Goal: Information Seeking & Learning: Learn about a topic

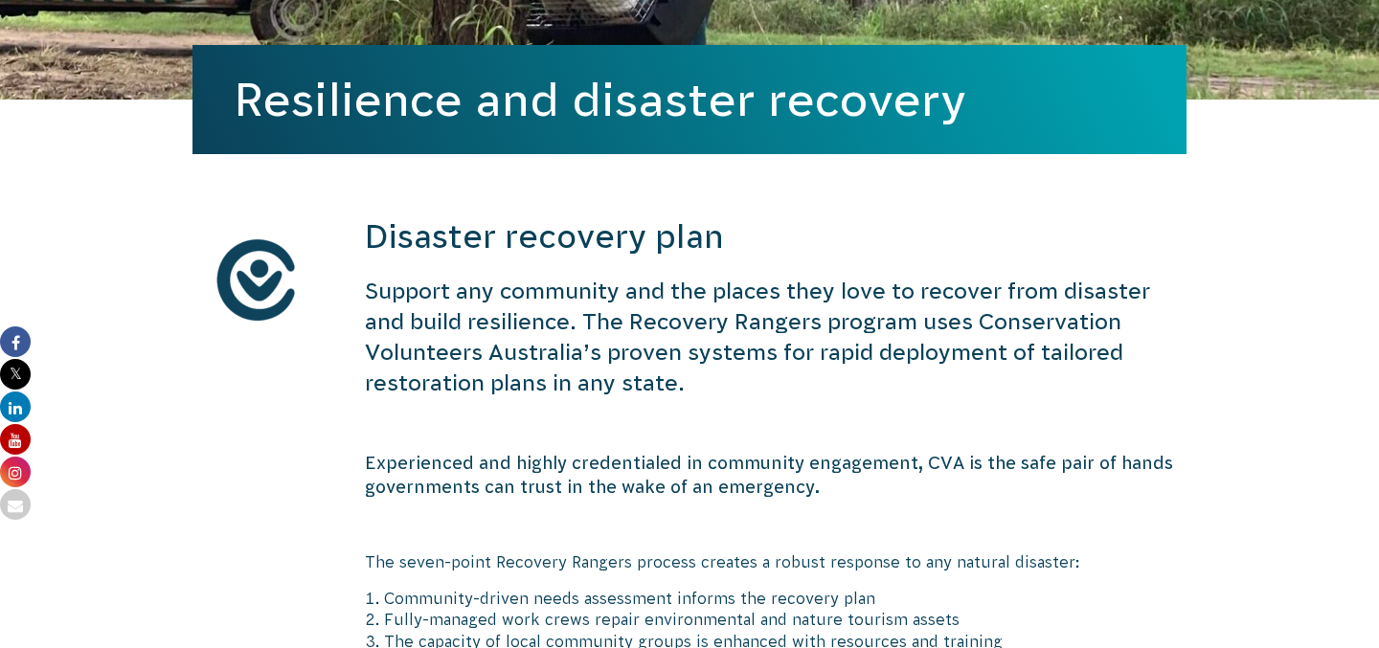
scroll to position [607, 0]
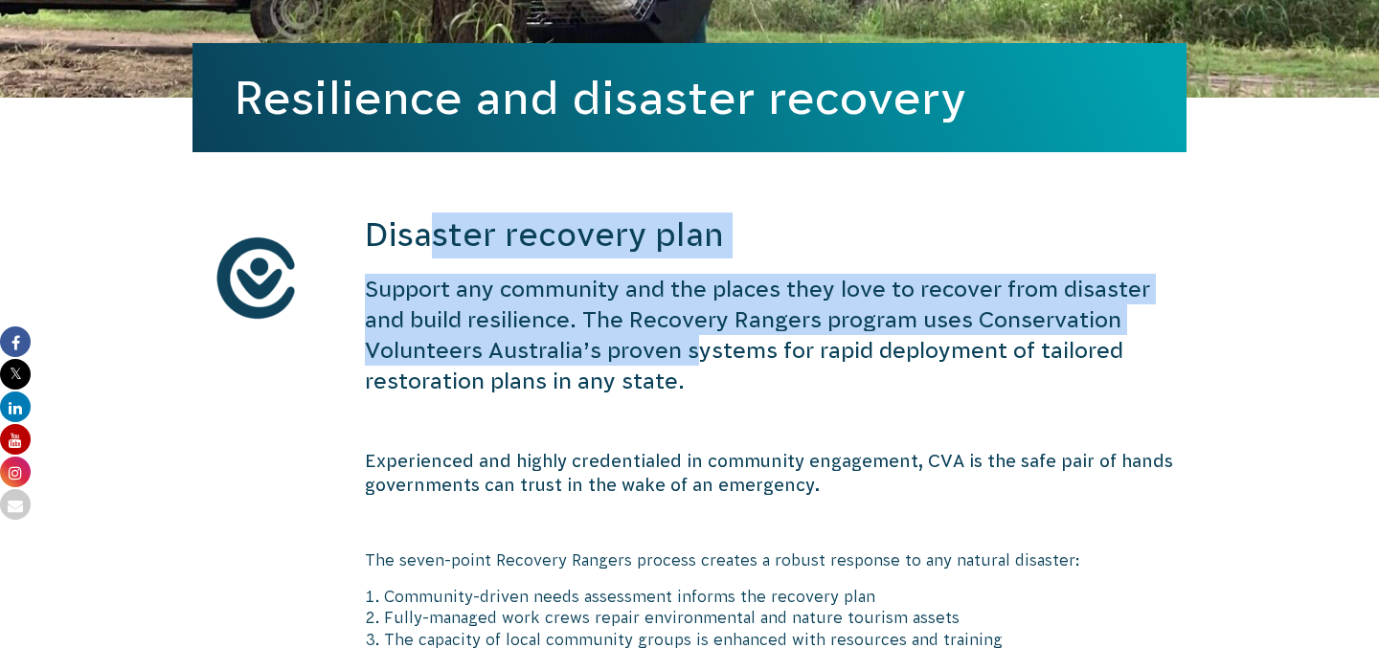
drag, startPoint x: 427, startPoint y: 219, endPoint x: 700, endPoint y: 344, distance: 299.9
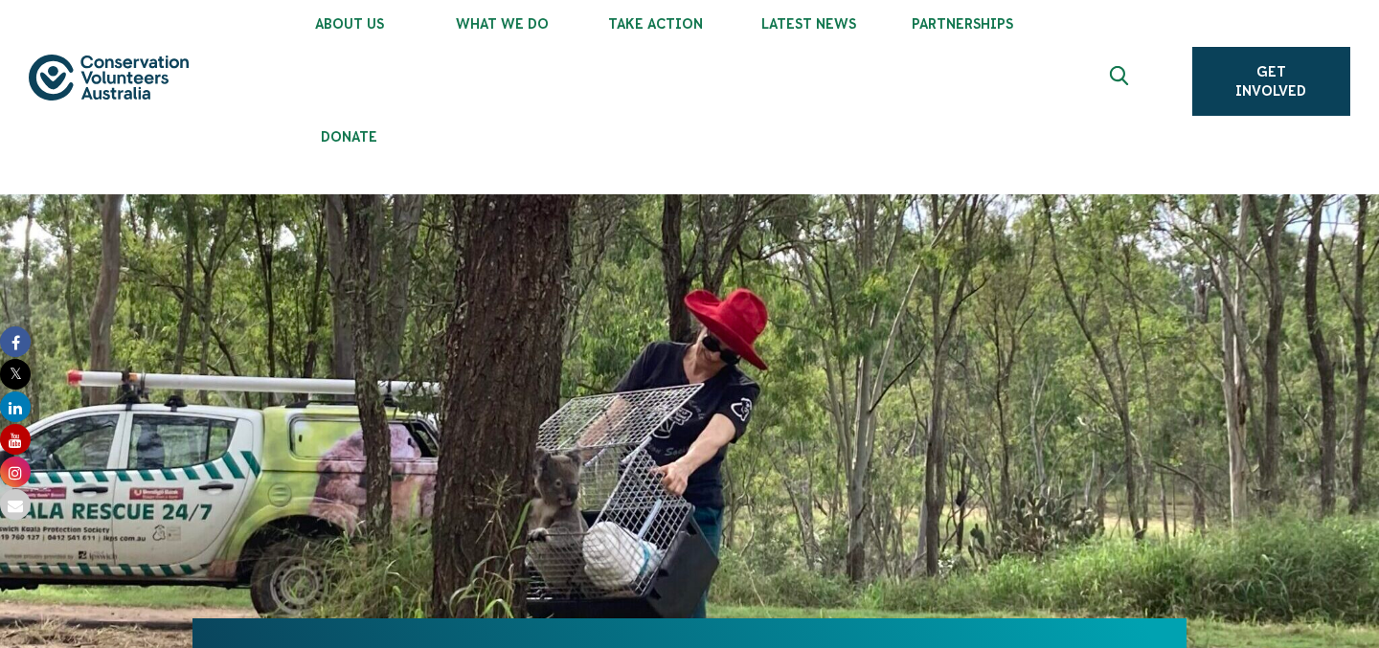
scroll to position [0, 0]
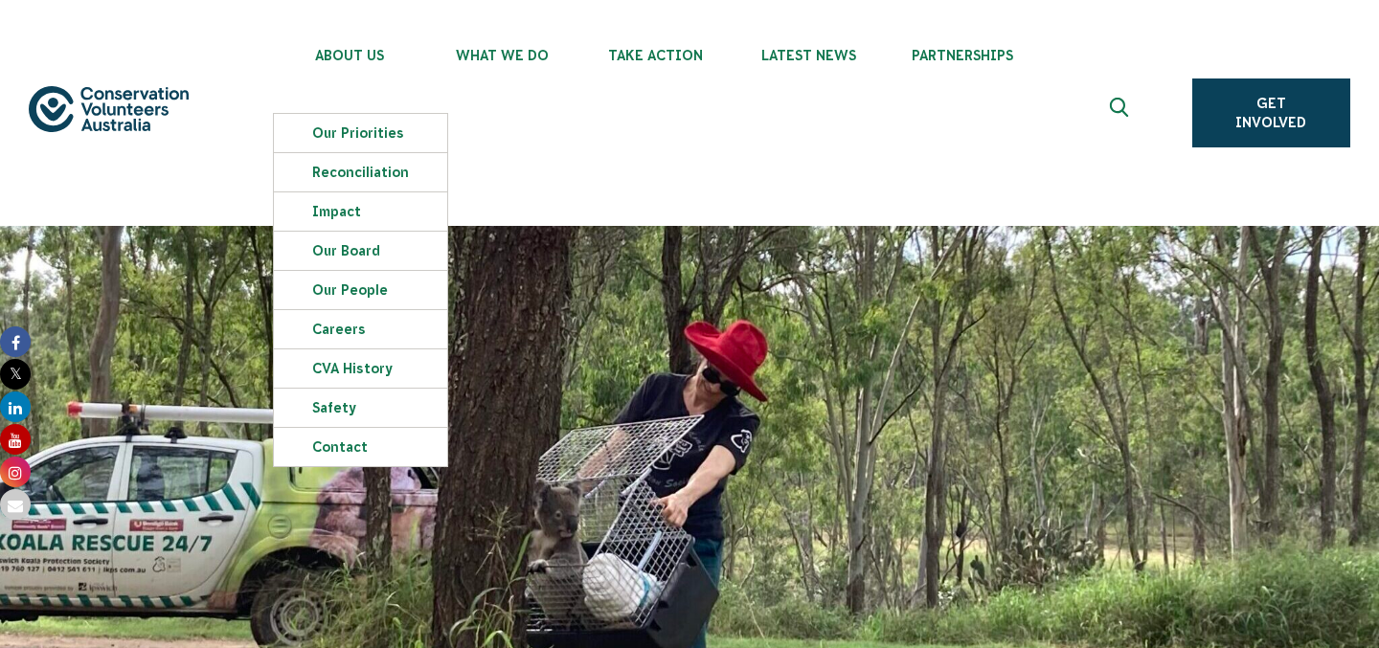
click at [191, 28] on div "About Us Our Priorities Reconciliation Impact Our Board Our People Careers CVA …" at bounding box center [689, 113] width 1321 height 226
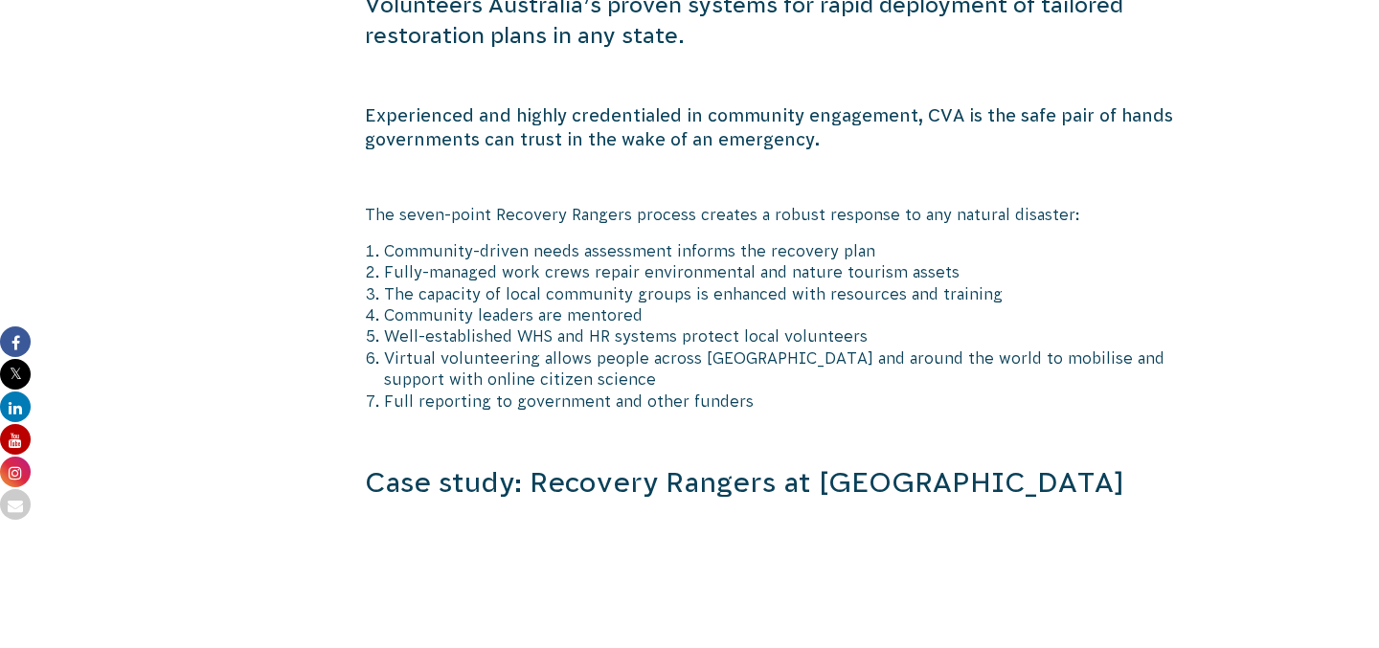
scroll to position [955, 0]
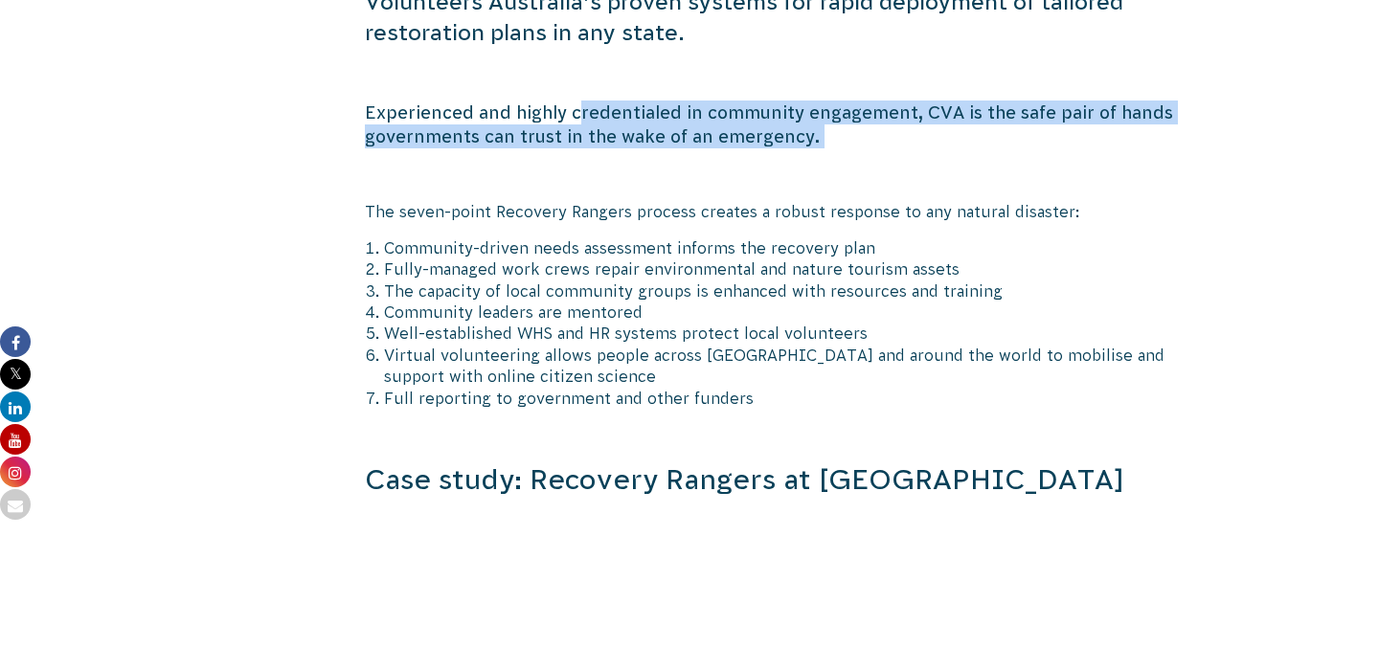
drag, startPoint x: 598, startPoint y: 157, endPoint x: 578, endPoint y: 101, distance: 60.0
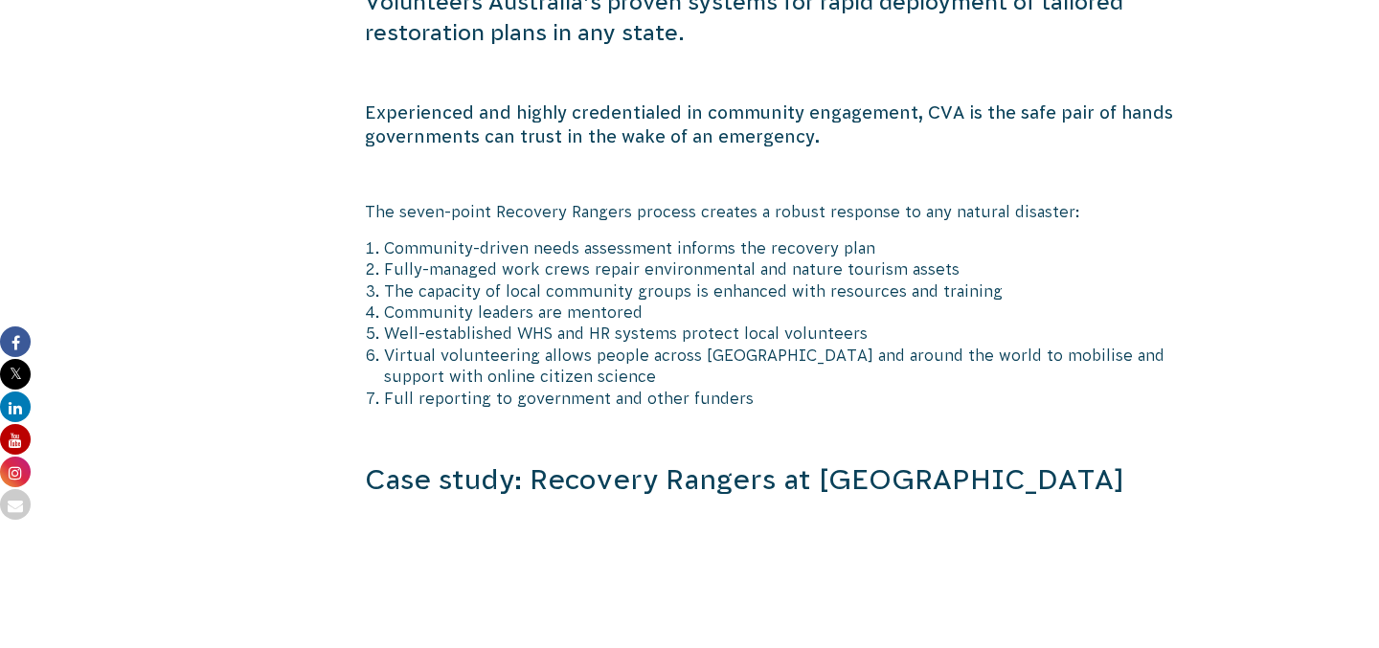
click at [792, 142] on h5 "Experienced and highly credentialed in community engagement, CVA is the safe pa…" at bounding box center [775, 125] width 821 height 48
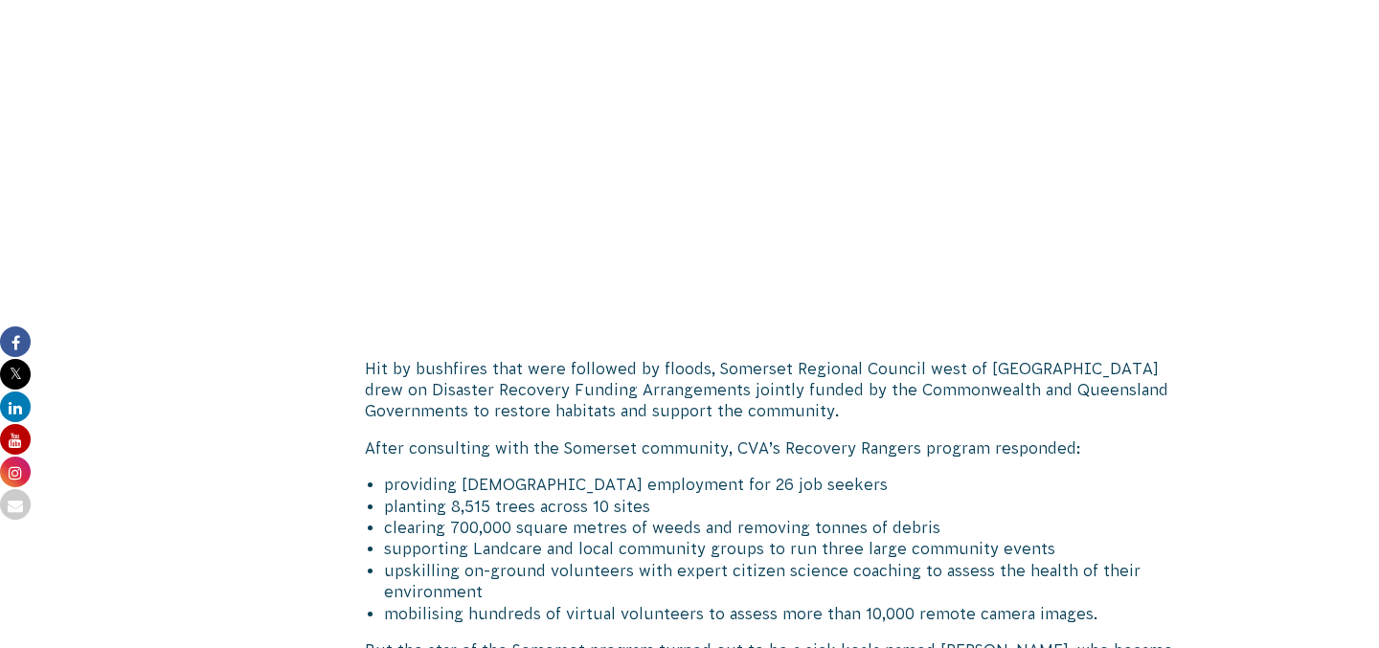
scroll to position [1594, 0]
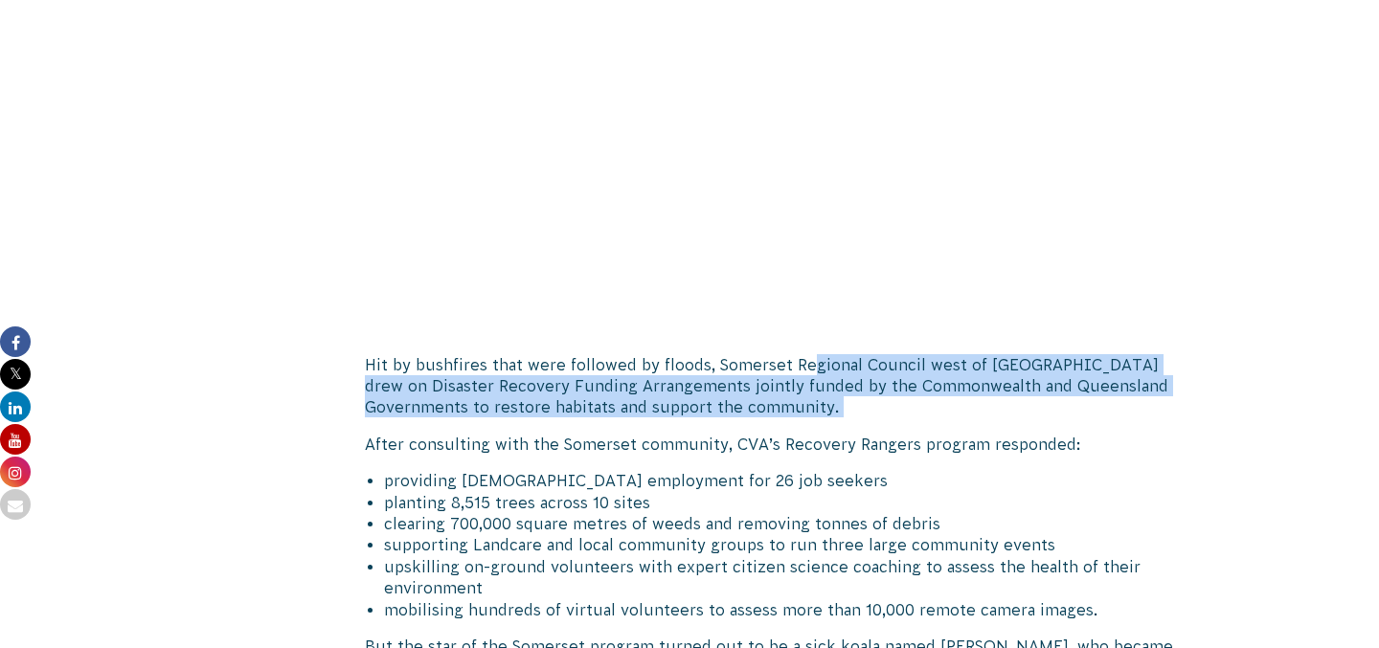
drag, startPoint x: 803, startPoint y: 356, endPoint x: 867, endPoint y: 425, distance: 94.2
click at [867, 425] on div "Disaster recovery plan Support any community and the places they love to recove…" at bounding box center [775, 425] width 821 height 2399
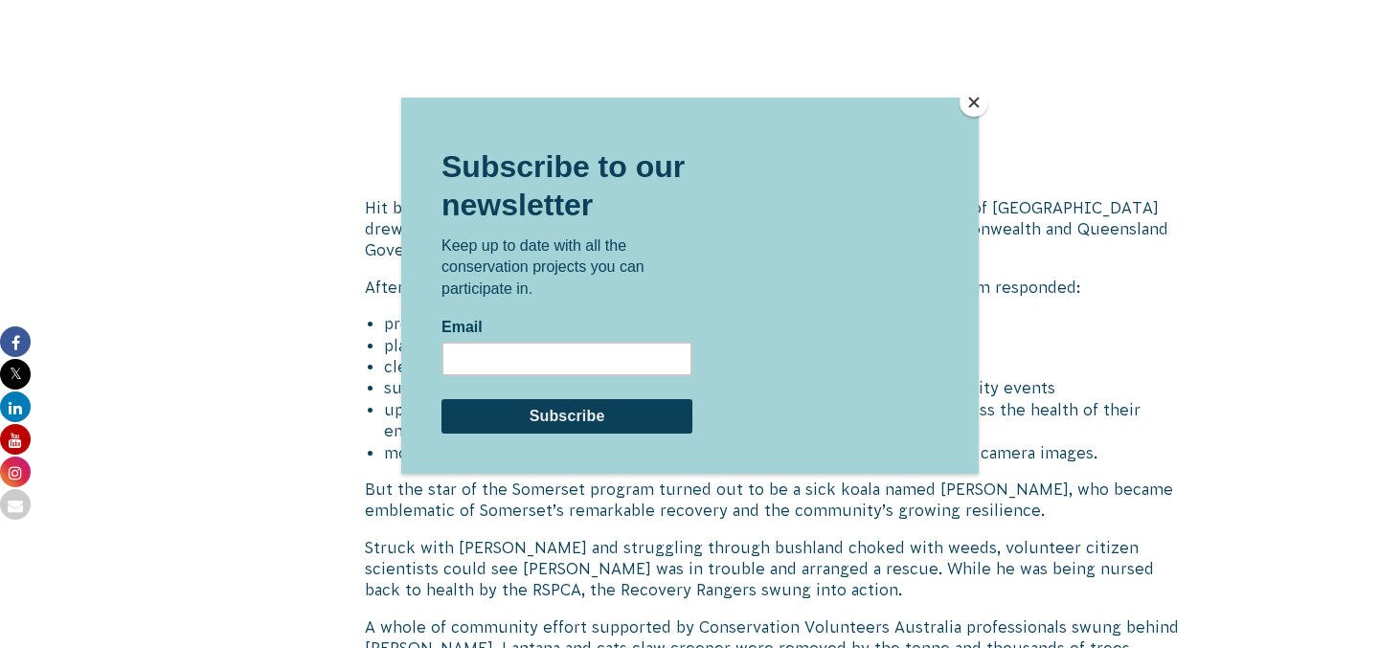
scroll to position [1817, 0]
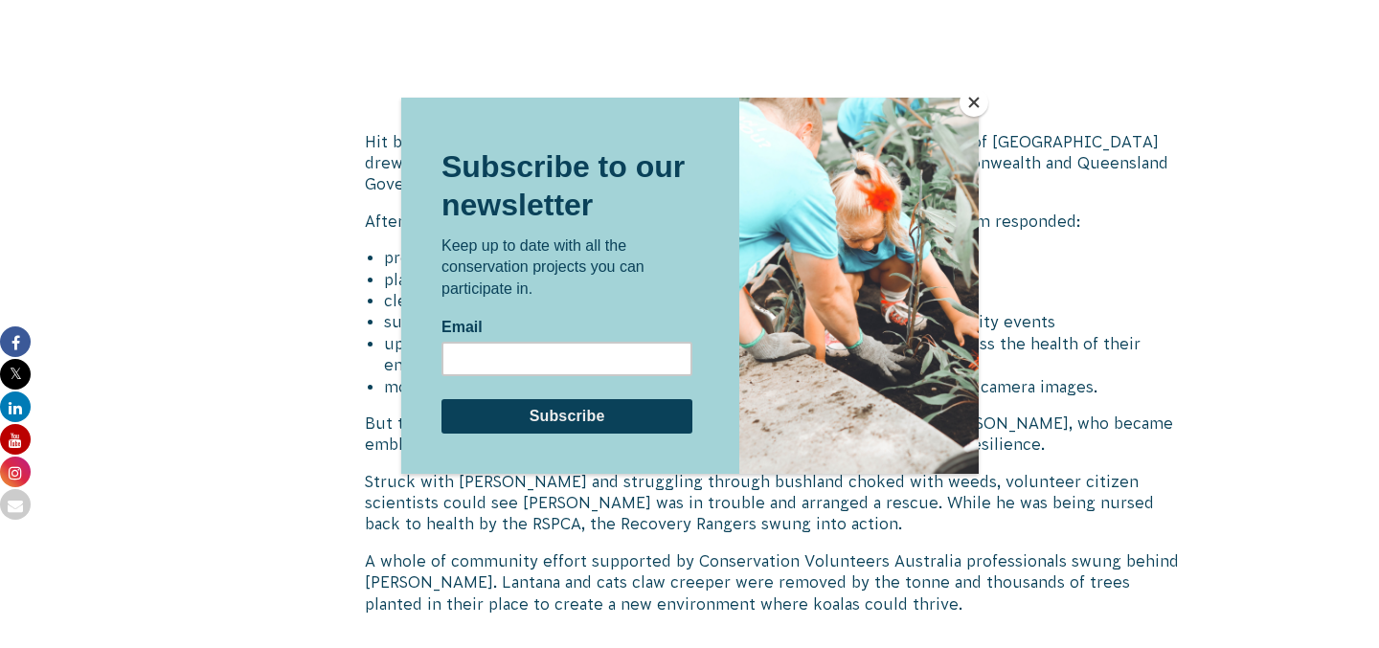
click at [978, 105] on button "Close" at bounding box center [973, 102] width 29 height 29
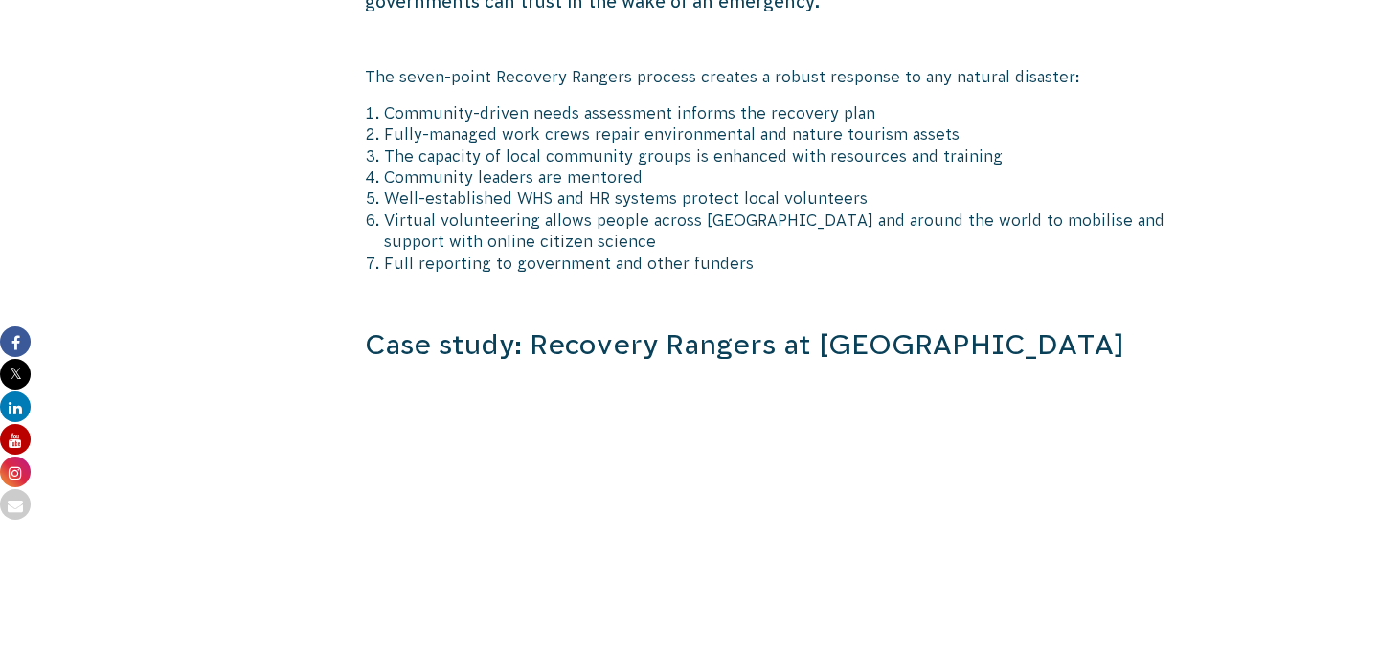
scroll to position [0, 0]
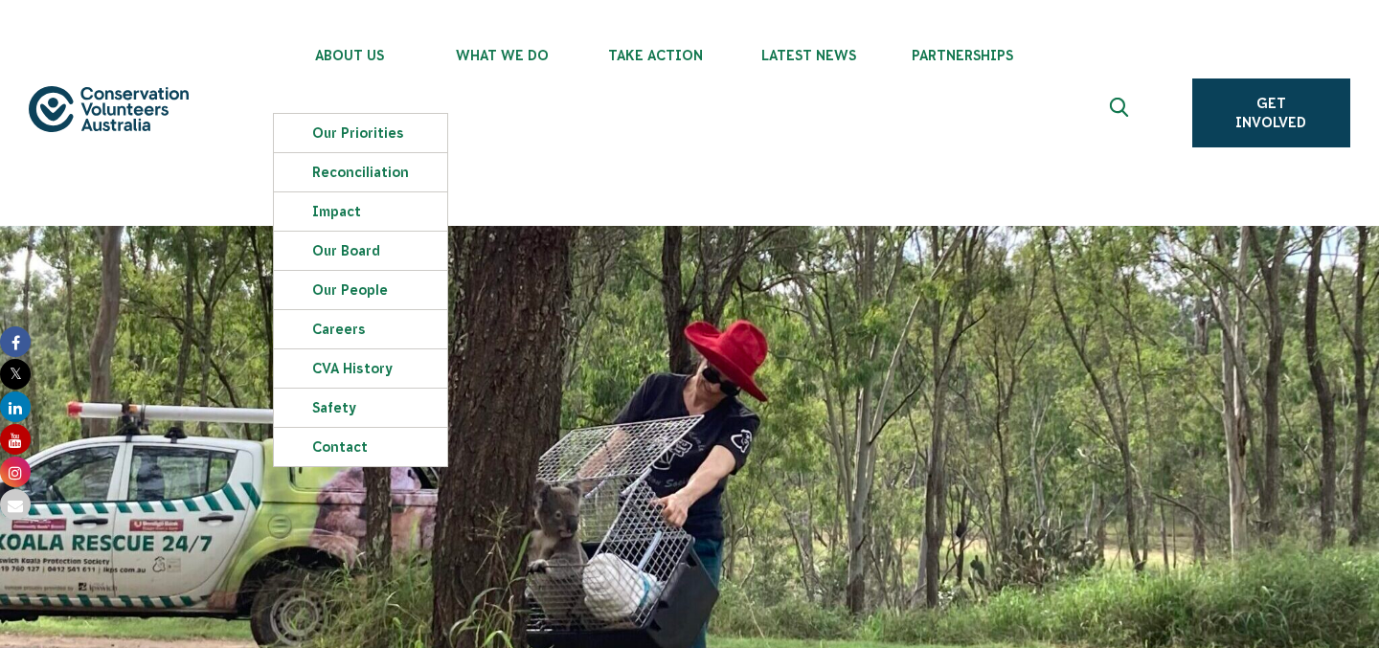
click at [146, 111] on img at bounding box center [109, 109] width 160 height 47
